Goal: Information Seeking & Learning: Learn about a topic

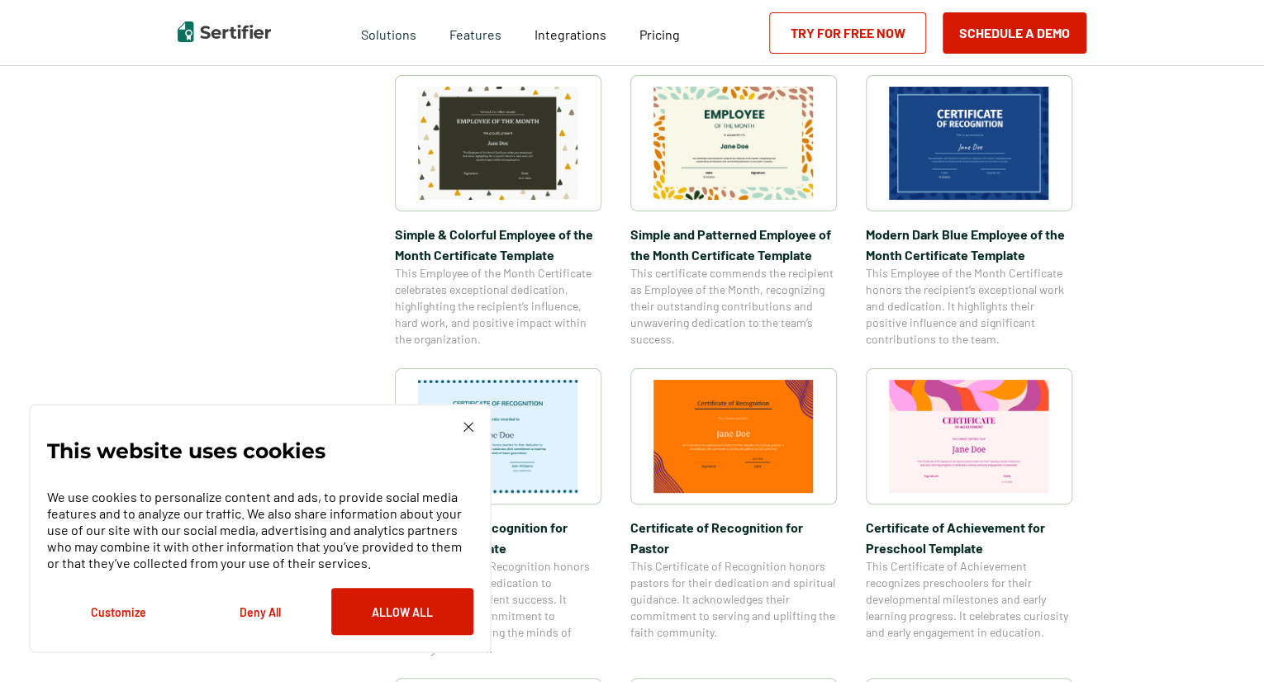
scroll to position [585, 0]
click at [468, 422] on img at bounding box center [468, 427] width 10 height 10
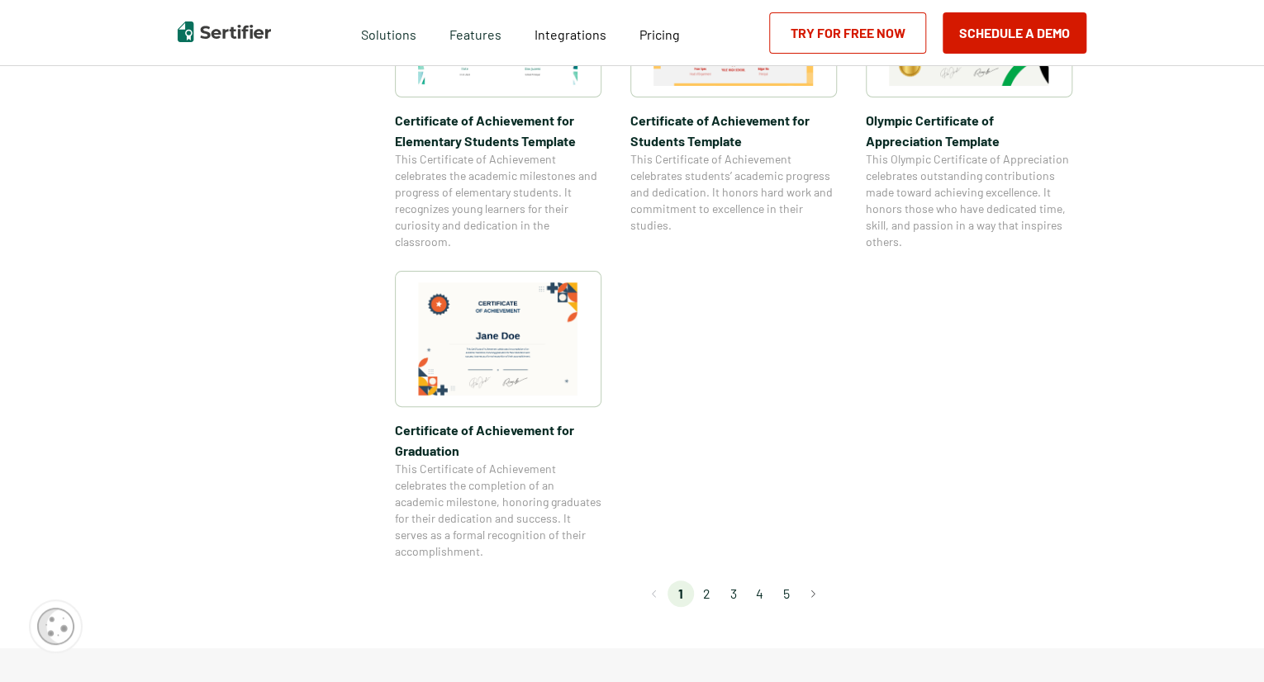
scroll to position [1299, 0]
click at [706, 597] on li "2" at bounding box center [707, 595] width 26 height 26
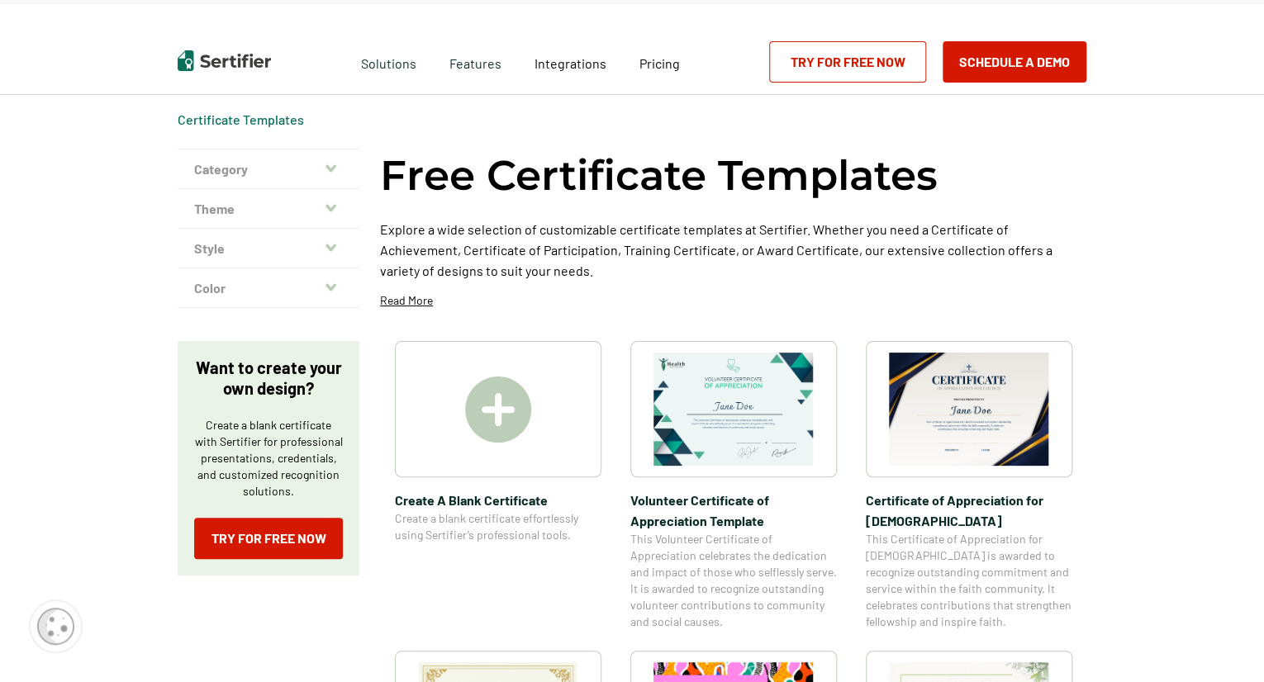
scroll to position [0, 0]
